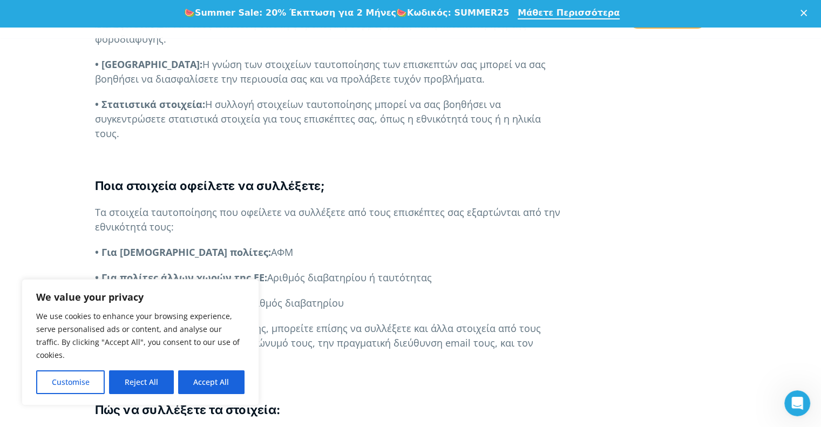
scroll to position [747, 0]
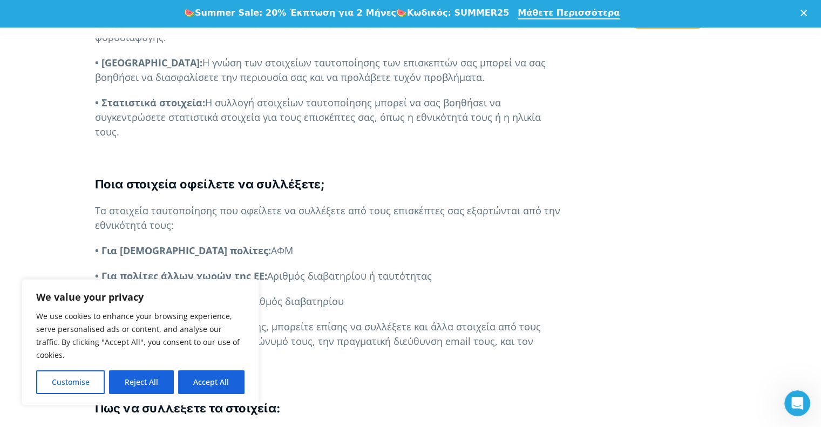
drag, startPoint x: 204, startPoint y: 219, endPoint x: 231, endPoint y: 218, distance: 27.6
click at [231, 243] on p "• Για [DEMOGRAPHIC_DATA] πολίτες: ΑΦΜ" at bounding box center [329, 250] width 468 height 15
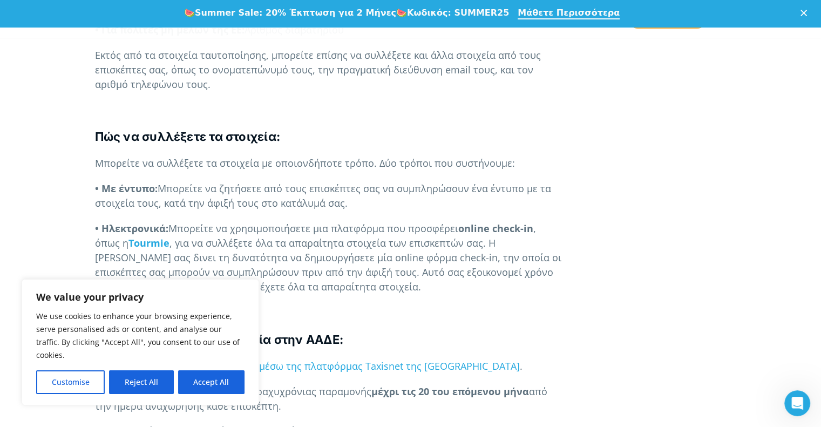
scroll to position [1032, 0]
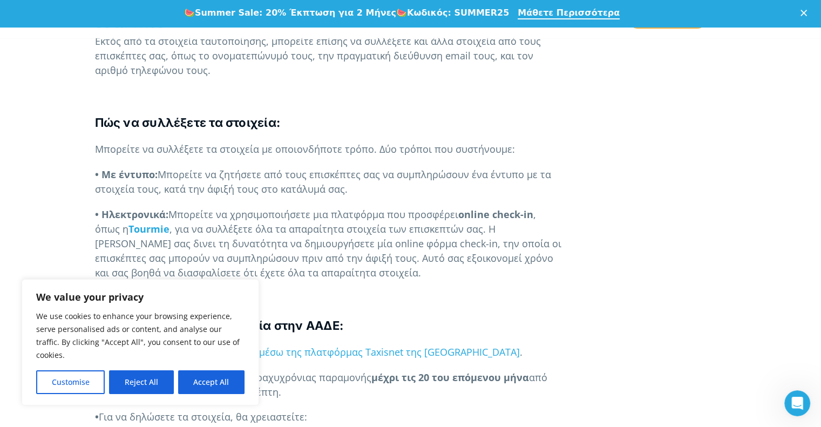
drag, startPoint x: 101, startPoint y: 144, endPoint x: 355, endPoint y: 164, distance: 254.5
click at [355, 167] on p "• Με έντυπο: Μπορείτε να ζητήσετε από τους επισκέπτες σας να συμπληρώσουν ένα έ…" at bounding box center [329, 181] width 468 height 29
click at [436, 171] on div "   Ιδιοκτήτες ακινήτων Συμβουλές [DATE] Ως ιδιοκτήτες ακινήτων βραχυχρόνιας …" at bounding box center [329, 294] width 468 height 2164
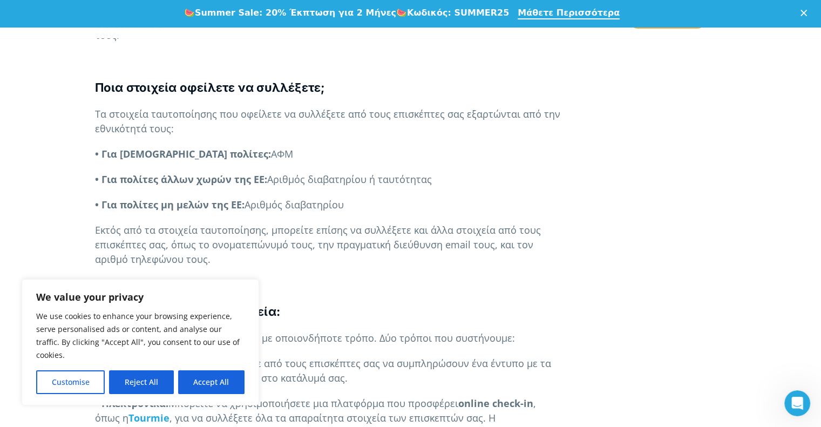
scroll to position [842, 0]
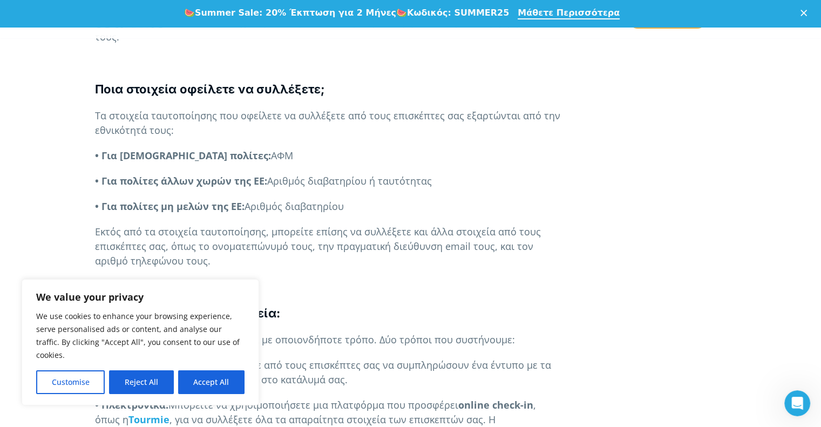
drag, startPoint x: 209, startPoint y: 127, endPoint x: 233, endPoint y: 127, distance: 23.8
click at [233, 148] on p "• Για [DEMOGRAPHIC_DATA] πολίτες: ΑΦΜ" at bounding box center [329, 155] width 468 height 15
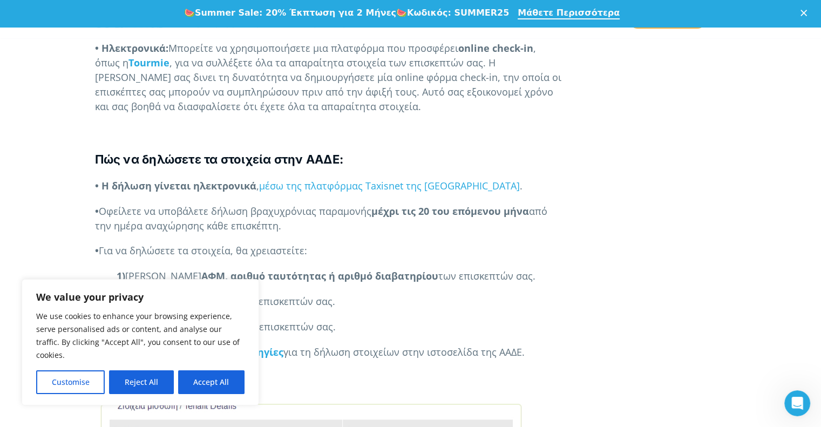
scroll to position [1199, 0]
drag, startPoint x: 164, startPoint y: 196, endPoint x: 294, endPoint y: 198, distance: 130.1
click at [294, 204] on p "• Οφείλετε να υποβάλετε δήλωση βραχυχρόνιας παραμονής μέχρι τις 20 του επόμενου…" at bounding box center [329, 218] width 468 height 29
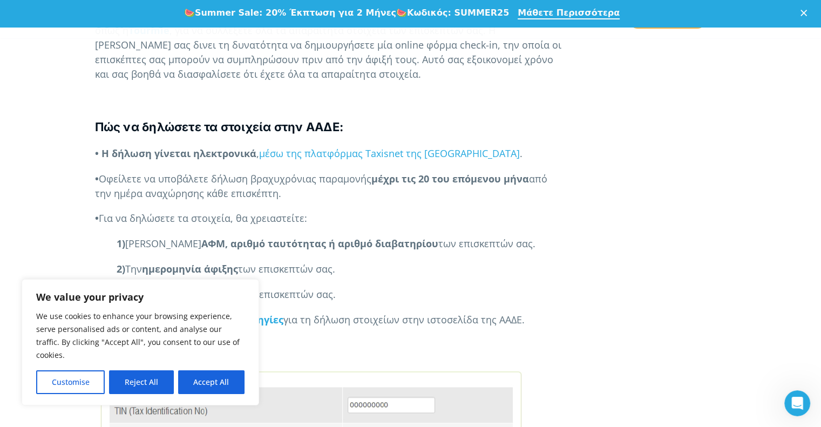
scroll to position [1240, 0]
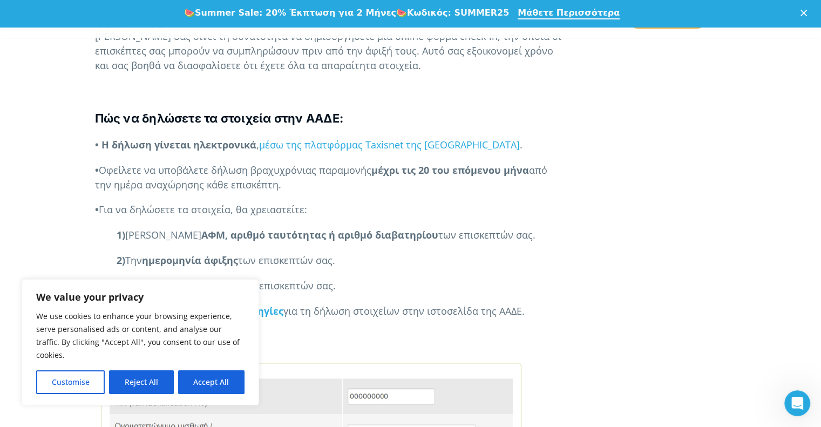
click at [201, 228] on strong "ΑΦΜ," at bounding box center [214, 234] width 26 height 13
drag, startPoint x: 143, startPoint y: 231, endPoint x: 245, endPoint y: 230, distance: 102.6
click at [245, 253] on p "2) Την ημερομηνία άφιξης των επισκεπτών σας." at bounding box center [329, 260] width 468 height 15
drag, startPoint x: 143, startPoint y: 273, endPoint x: 222, endPoint y: 272, distance: 79.4
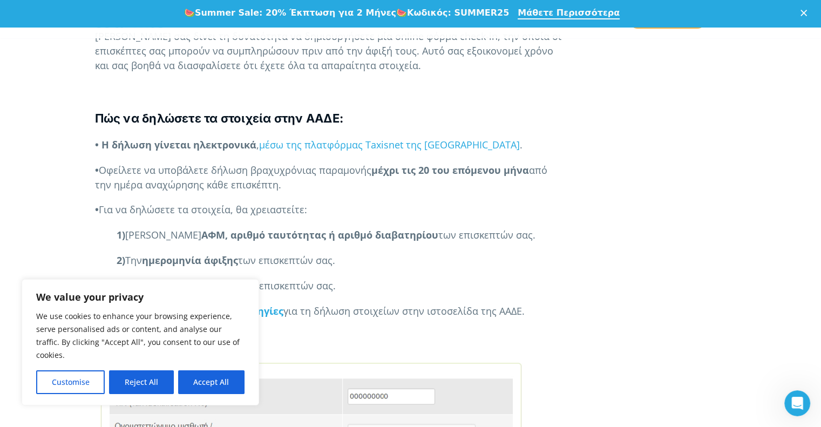
click at [222, 272] on div "   Ιδιοκτήτες ακινήτων Συμβουλές [DATE] Ως ιδιοκτήτες ακινήτων βραχυχρόνιας …" at bounding box center [329, 87] width 468 height 2164
click at [381, 228] on strong "αριθμό ταυτότητας ή αριθμό διαβατηρίου" at bounding box center [335, 234] width 208 height 13
click at [274, 305] on link "αναλυτικές οδηγίες" at bounding box center [234, 311] width 97 height 13
